Goal: Task Accomplishment & Management: Manage account settings

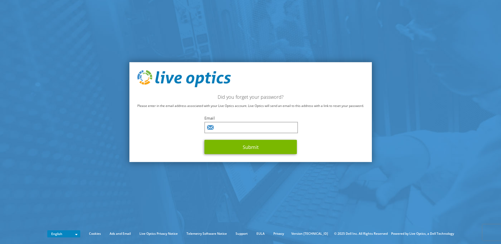
type input "[EMAIL_ADDRESS][PERSON_NAME][DOMAIN_NAME]"
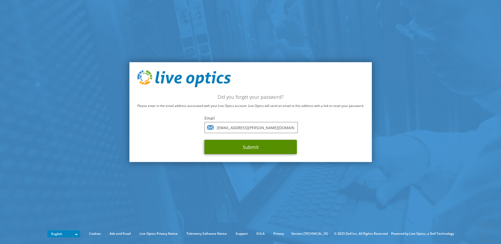
click at [246, 147] on button "Submit" at bounding box center [250, 147] width 92 height 14
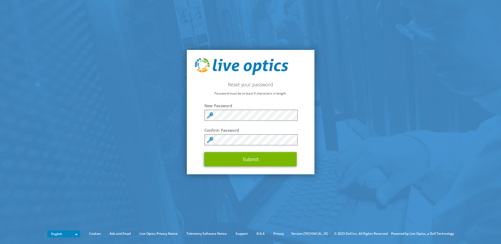
drag, startPoint x: 326, startPoint y: 111, endPoint x: 399, endPoint y: 54, distance: 93.0
click at [399, 54] on keeper-draggable-element at bounding box center [411, 107] width 82 height 117
click at [291, 115] on keeper-lock "Open Keeper Popup" at bounding box center [292, 115] width 6 height 6
click at [293, 140] on keeper-lock "Open Keeper Popup" at bounding box center [292, 140] width 6 height 6
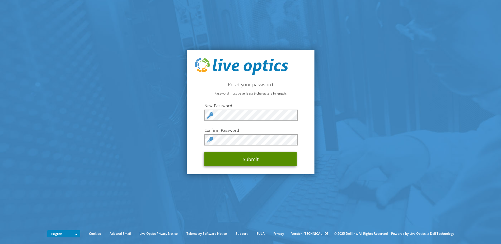
click at [255, 158] on button "Submit" at bounding box center [250, 159] width 92 height 14
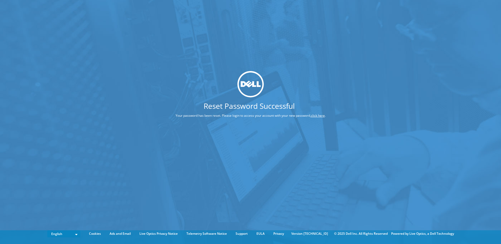
click at [321, 116] on link "click here" at bounding box center [318, 115] width 14 height 4
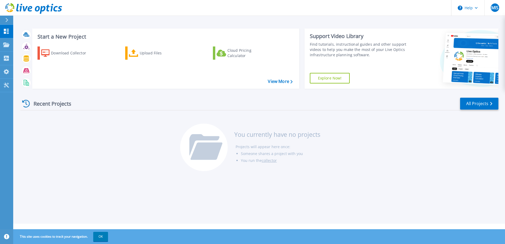
click at [42, 105] on div "Recent Projects" at bounding box center [49, 103] width 58 height 13
click at [27, 104] on icon at bounding box center [26, 104] width 8 height 8
click at [7, 44] on icon at bounding box center [6, 45] width 6 height 4
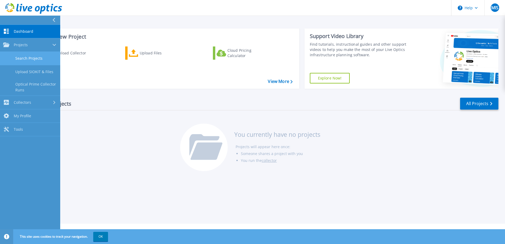
click at [25, 59] on link "Search Projects" at bounding box center [30, 58] width 60 height 13
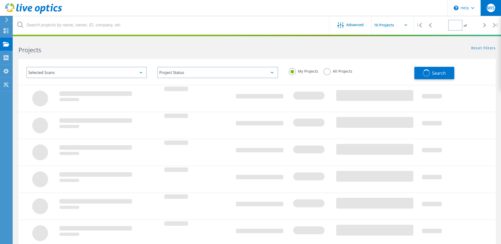
type input "1"
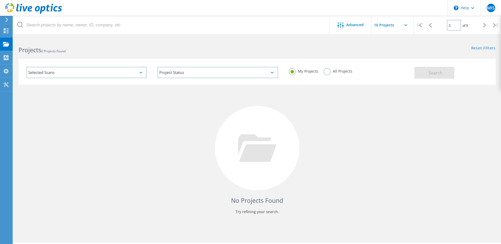
click at [327, 71] on label "All Projects" at bounding box center [337, 70] width 29 height 5
click at [0, 0] on input "All Projects" at bounding box center [0, 0] width 0 height 0
click at [439, 69] on button "Search" at bounding box center [434, 73] width 40 height 12
click at [383, 28] on input "text" at bounding box center [398, 25] width 53 height 18
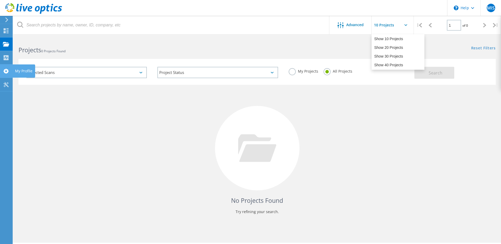
click at [6, 71] on icon at bounding box center [6, 71] width 6 height 5
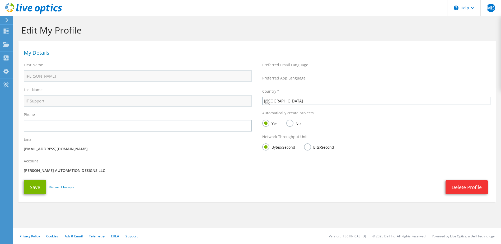
select select "224"
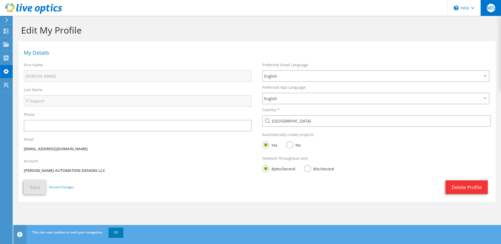
click at [490, 8] on span "MIS" at bounding box center [491, 8] width 8 height 8
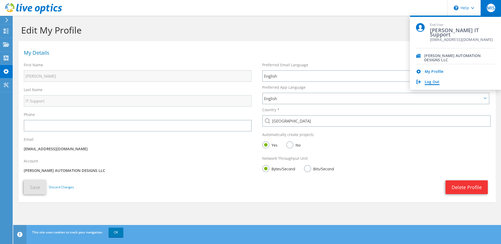
click at [436, 81] on link "Log Out" at bounding box center [432, 82] width 15 height 5
